Goal: Task Accomplishment & Management: Manage account settings

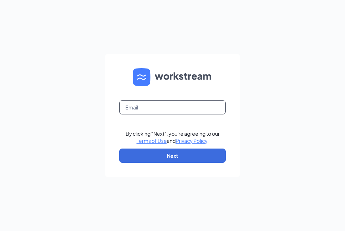
click at [182, 111] on input "text" at bounding box center [172, 107] width 107 height 14
type input "wendys3@cbmenterprises.us"
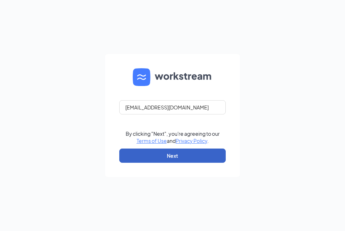
drag, startPoint x: 177, startPoint y: 157, endPoint x: 228, endPoint y: 146, distance: 52.1
click at [177, 158] on button "Next" at bounding box center [172, 155] width 107 height 14
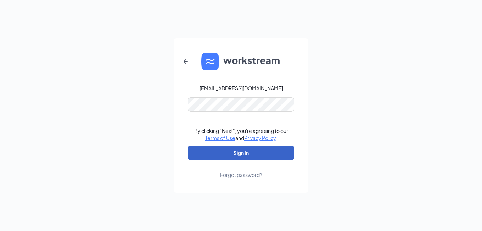
click at [244, 157] on button "Sign In" at bounding box center [241, 153] width 107 height 14
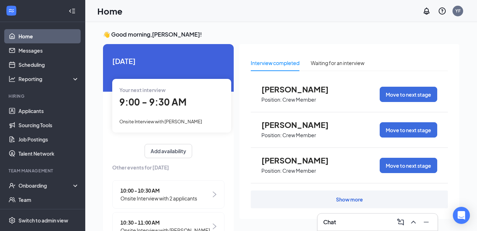
click at [171, 108] on span "9:00 - 9:30 AM" at bounding box center [152, 102] width 67 height 12
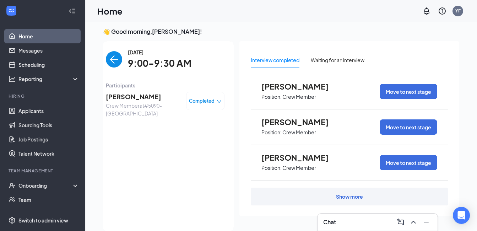
click at [211, 104] on div "Completed" at bounding box center [205, 100] width 33 height 7
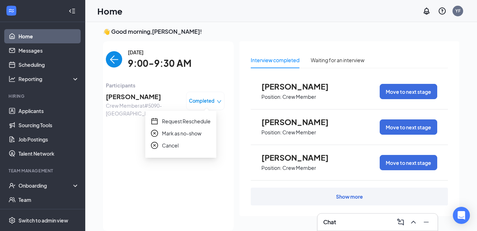
click at [196, 135] on span "Mark as no-show" at bounding box center [181, 133] width 39 height 8
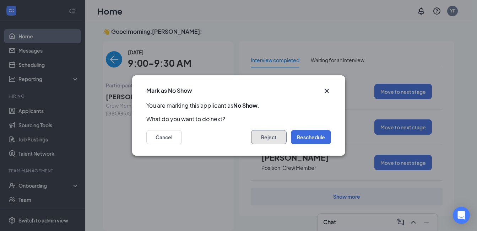
click at [263, 142] on button "Reject" at bounding box center [269, 137] width 36 height 14
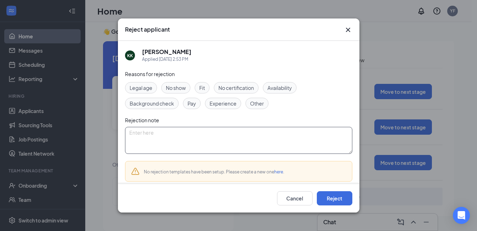
click at [167, 137] on textarea at bounding box center [238, 140] width 227 height 27
type textarea "no show"
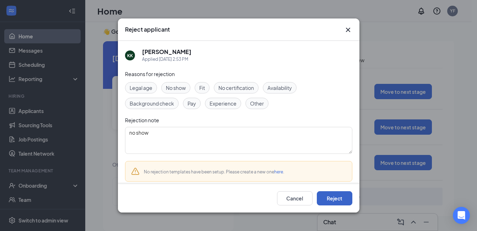
click at [327, 198] on button "Reject" at bounding box center [335, 198] width 36 height 14
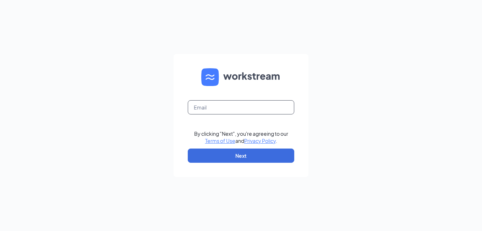
click at [215, 104] on input "text" at bounding box center [241, 107] width 107 height 14
type input "wendys3@cbmenterprises.us"
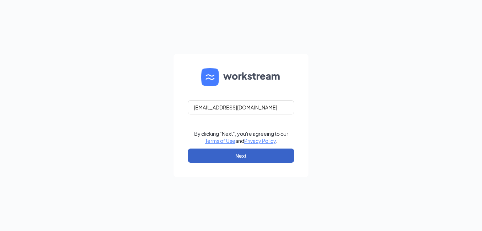
click at [228, 150] on button "Next" at bounding box center [241, 155] width 107 height 14
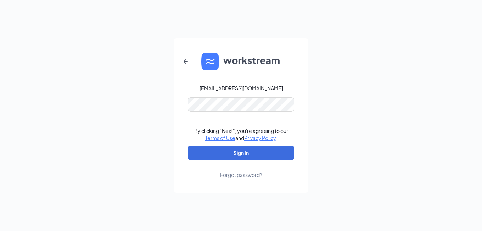
drag, startPoint x: 239, startPoint y: 156, endPoint x: 319, endPoint y: 154, distance: 80.3
click at [239, 155] on button "Sign In" at bounding box center [241, 153] width 107 height 14
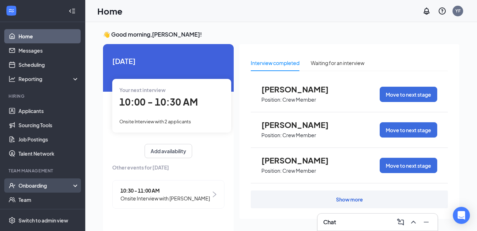
click at [31, 187] on div "Onboarding" at bounding box center [45, 185] width 55 height 7
click at [42, 185] on div "Onboarding" at bounding box center [45, 185] width 55 height 7
click at [41, 185] on div "Onboarding" at bounding box center [45, 185] width 55 height 7
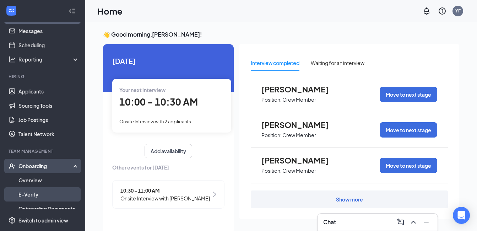
scroll to position [36, 0]
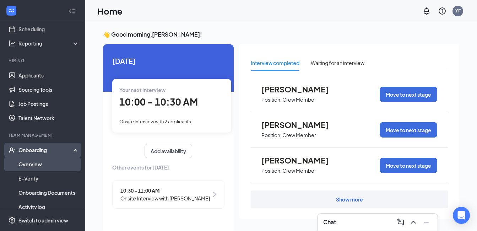
click at [40, 167] on link "Overview" at bounding box center [48, 164] width 61 height 14
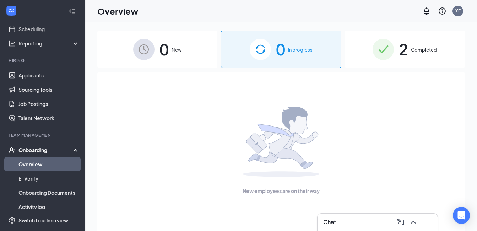
click at [259, 51] on img at bounding box center [260, 49] width 21 height 21
click at [172, 55] on div "0 New" at bounding box center [157, 49] width 120 height 37
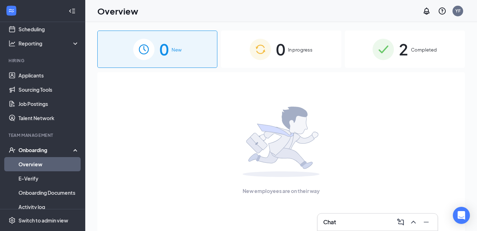
click at [289, 54] on div "0 In progress" at bounding box center [281, 49] width 120 height 37
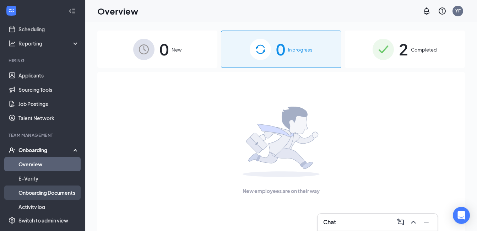
scroll to position [71, 0]
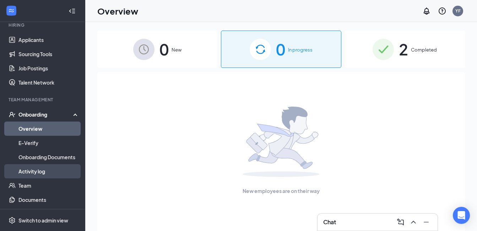
click at [44, 172] on link "Activity log" at bounding box center [48, 171] width 61 height 14
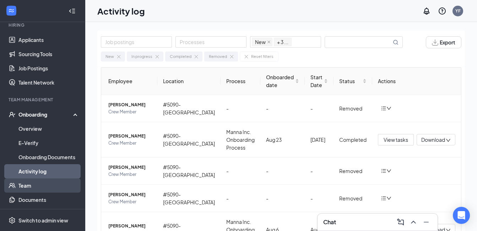
click at [56, 182] on link "Team" at bounding box center [48, 185] width 61 height 14
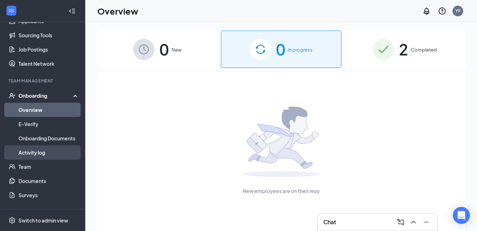
scroll to position [107, 0]
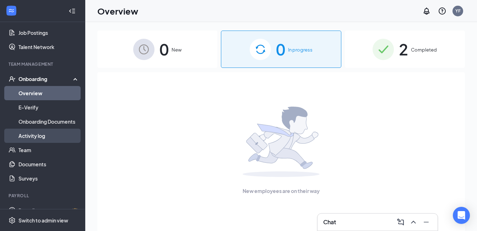
click at [38, 136] on link "Activity log" at bounding box center [48, 136] width 61 height 14
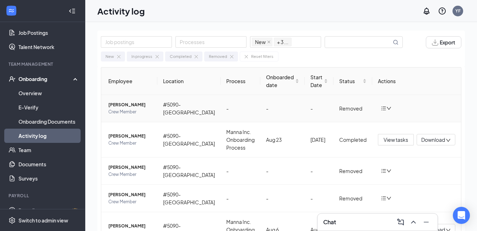
click at [347, 112] on div "Removed" at bounding box center [352, 108] width 27 height 8
click at [381, 111] on icon "bars" at bounding box center [384, 109] width 6 height 6
click at [400, 129] on div "Return to onboarding" at bounding box center [417, 127] width 77 height 7
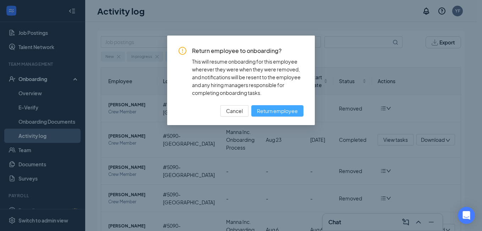
click at [293, 110] on span "Return employee" at bounding box center [277, 111] width 41 height 8
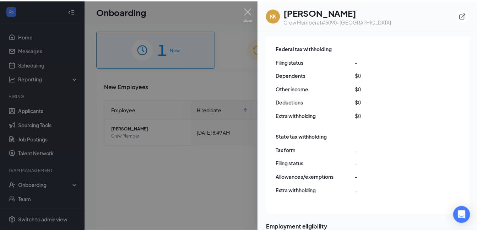
scroll to position [617, 0]
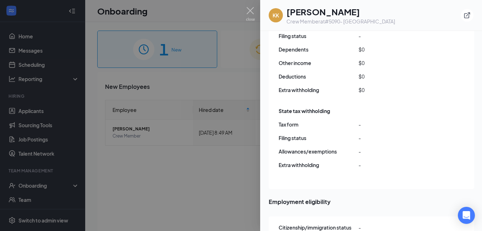
click at [247, 198] on div at bounding box center [241, 115] width 482 height 231
